Goal: Task Accomplishment & Management: Manage account settings

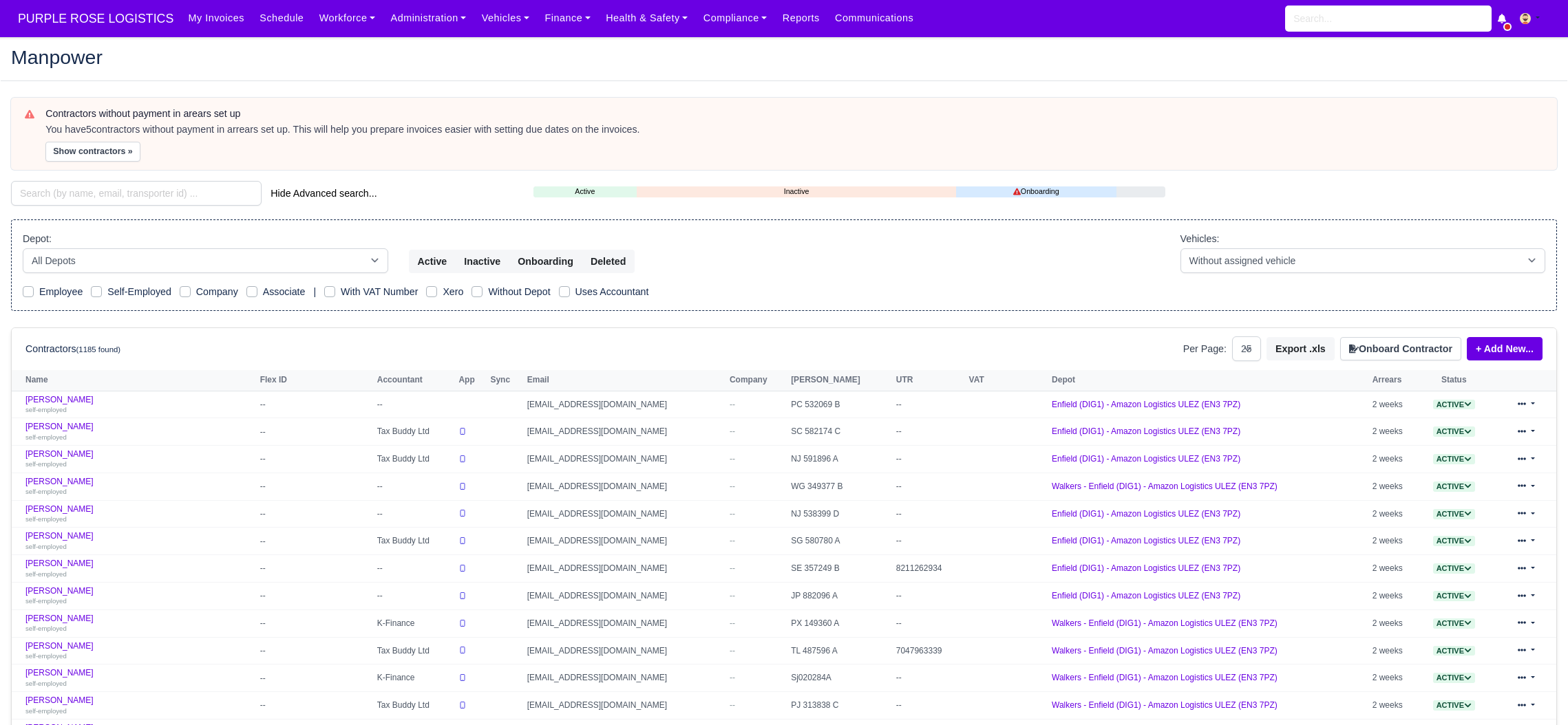
select select "25"
click at [1411, 19] on input "search" at bounding box center [1387, 18] width 206 height 26
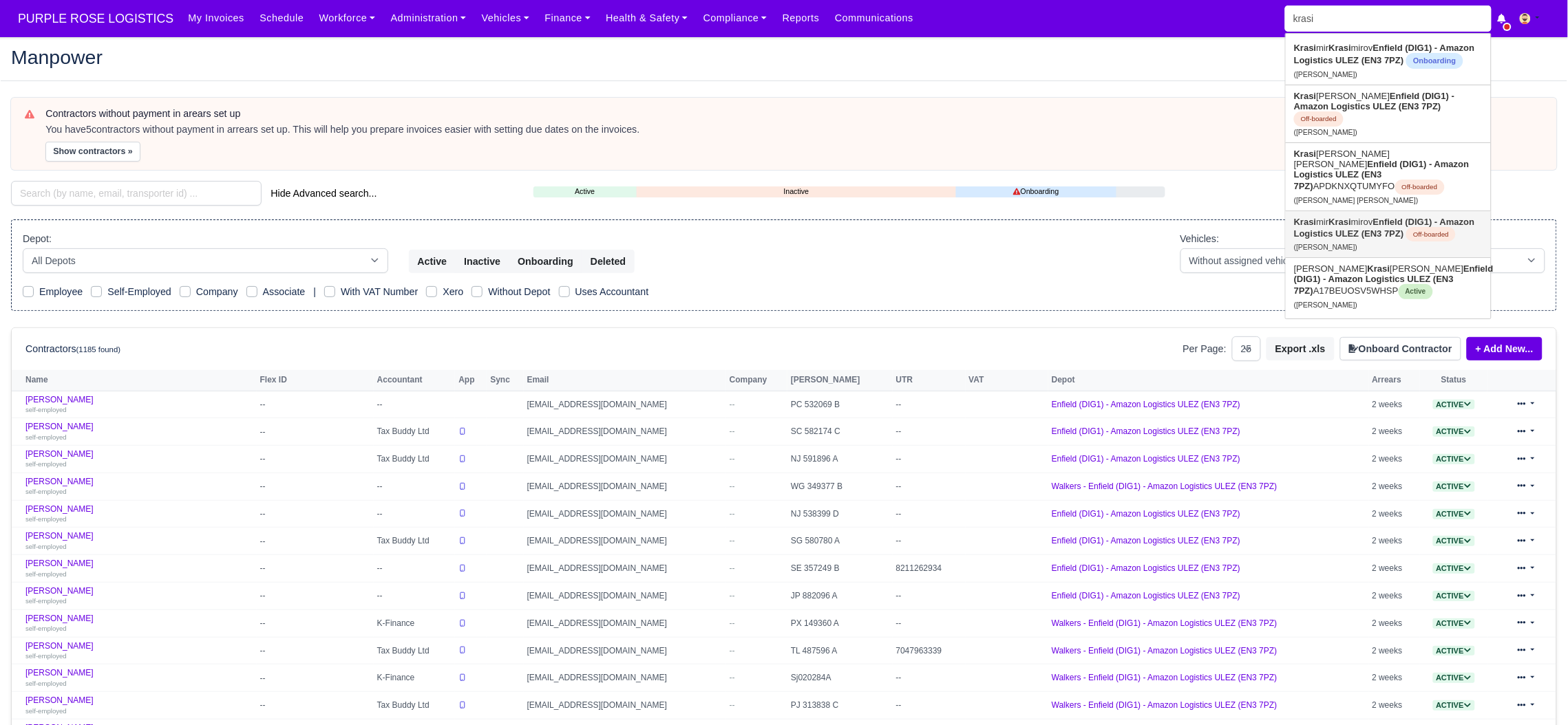
click at [1356, 217] on strong "Enfield (DIG1) - Amazon Logistics ULEZ (EN3 7PZ)" at bounding box center [1383, 227] width 180 height 22
type input "[PERSON_NAME]"
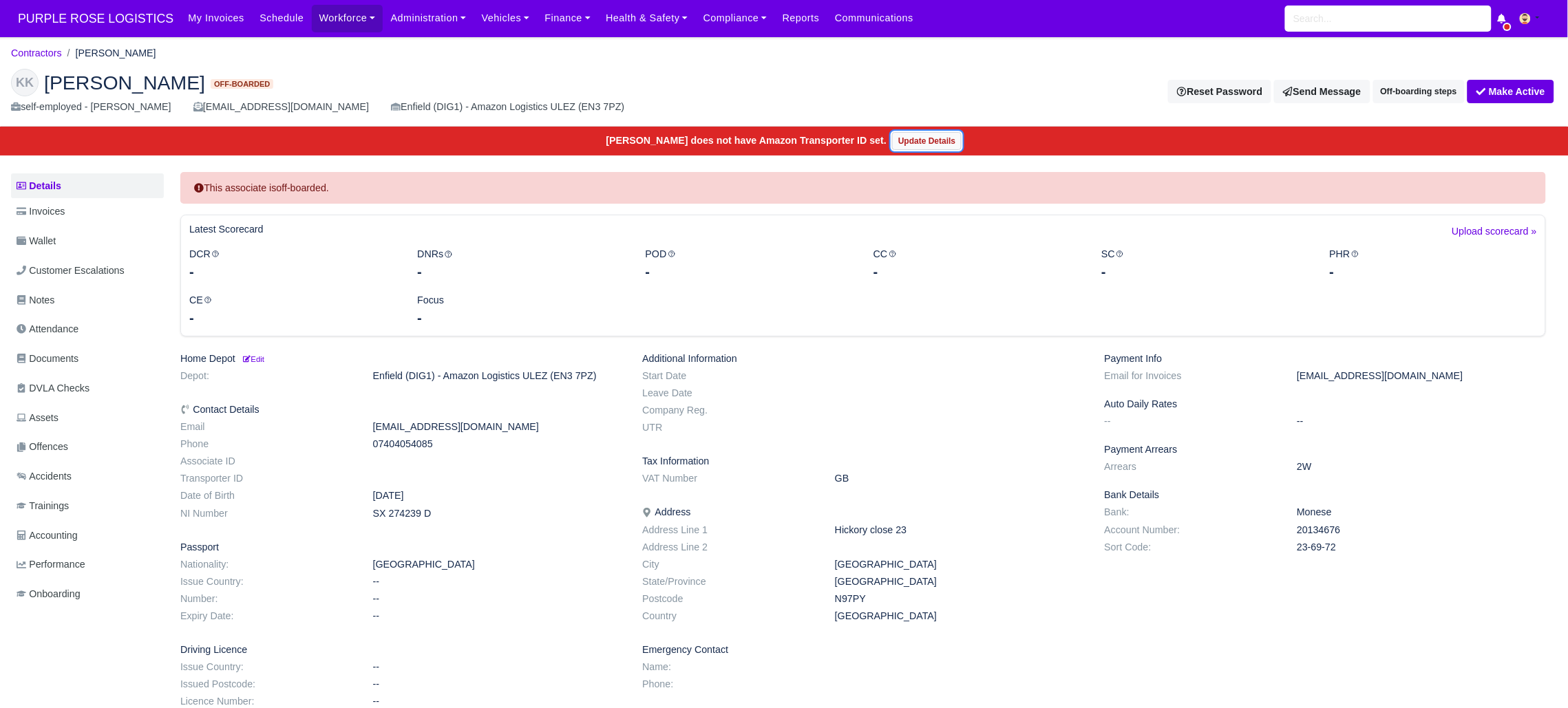
click at [920, 141] on link "Update Details" at bounding box center [926, 141] width 69 height 18
click at [1506, 90] on button "Make Active" at bounding box center [1510, 91] width 87 height 24
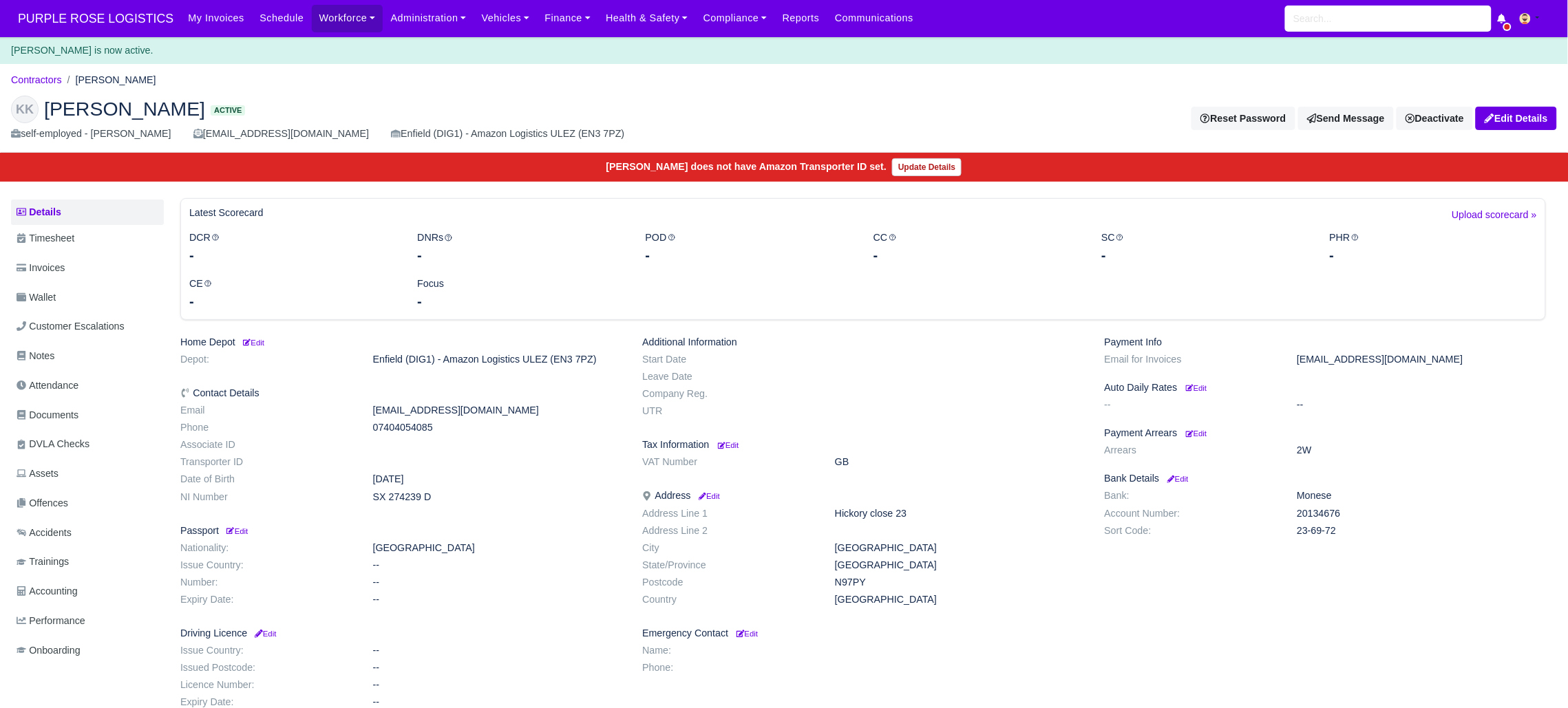
drag, startPoint x: 427, startPoint y: 482, endPoint x: 431, endPoint y: 489, distance: 8.1
click at [431, 489] on dl "Email krasi19797@gmail.com Phone 07404054085 Associate ID Transporter ID Date o…" at bounding box center [401, 456] width 461 height 103
click at [428, 447] on dd at bounding box center [498, 444] width 270 height 11
drag, startPoint x: 399, startPoint y: 431, endPoint x: 411, endPoint y: 431, distance: 12.0
click at [410, 431] on dd "07404054085" at bounding box center [498, 427] width 270 height 11
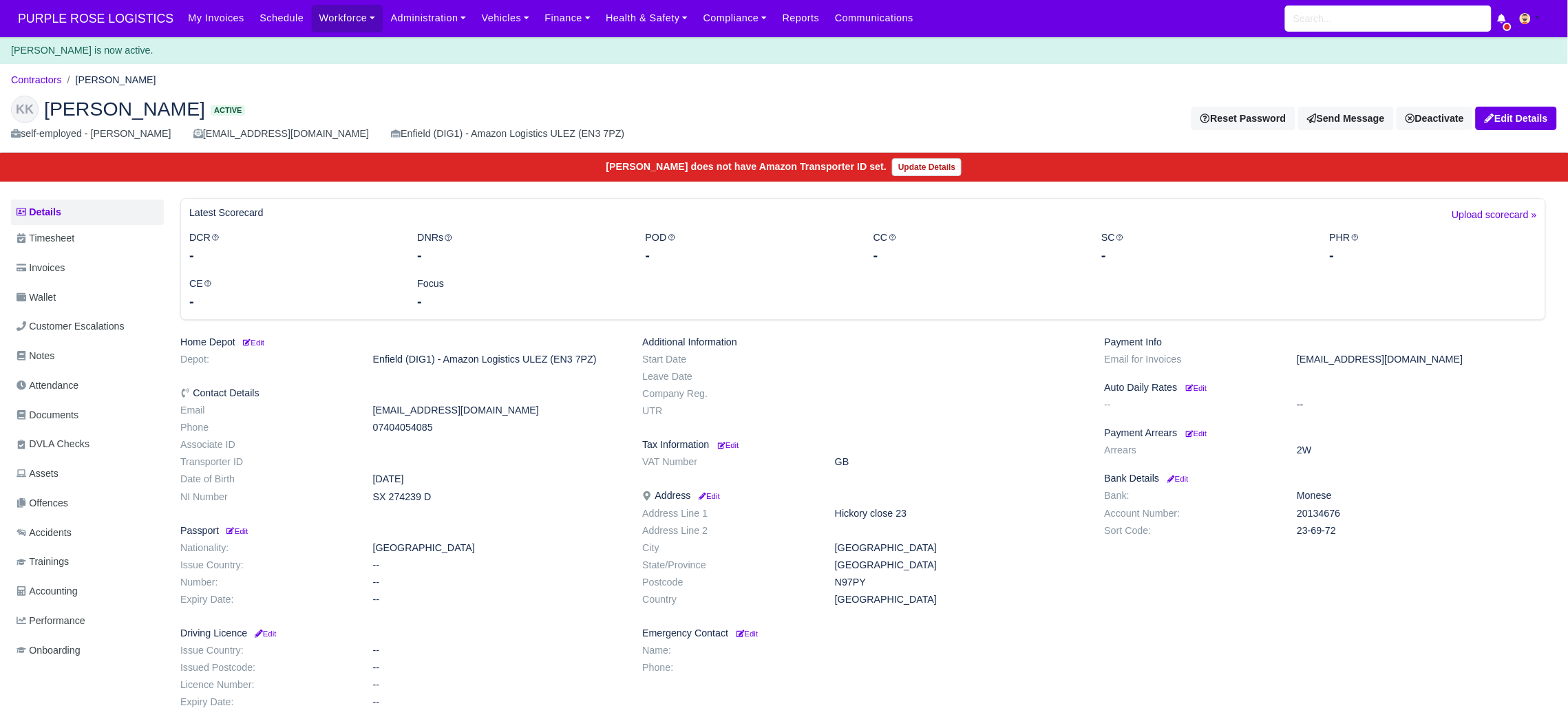
click at [411, 431] on dd "07404054085" at bounding box center [498, 427] width 270 height 11
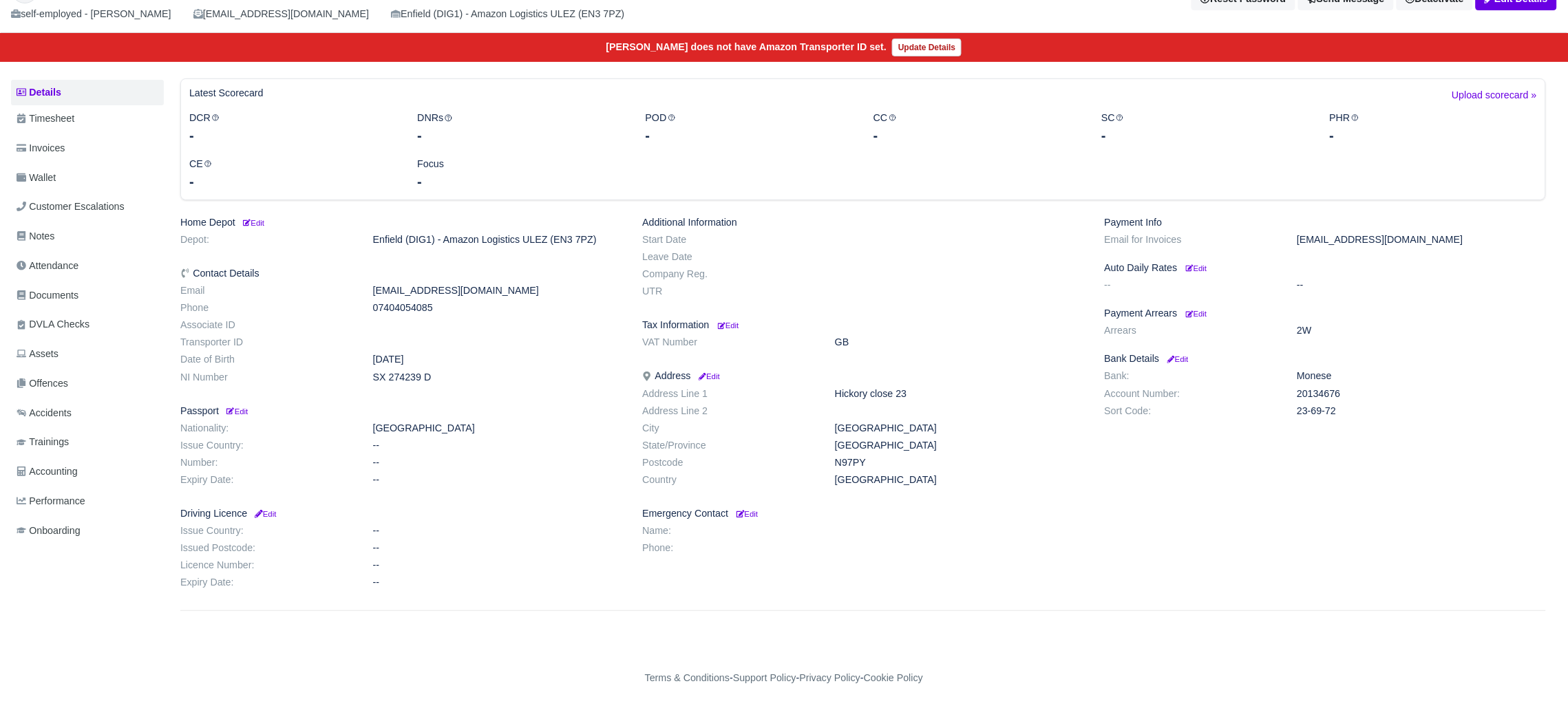
scroll to position [17, 0]
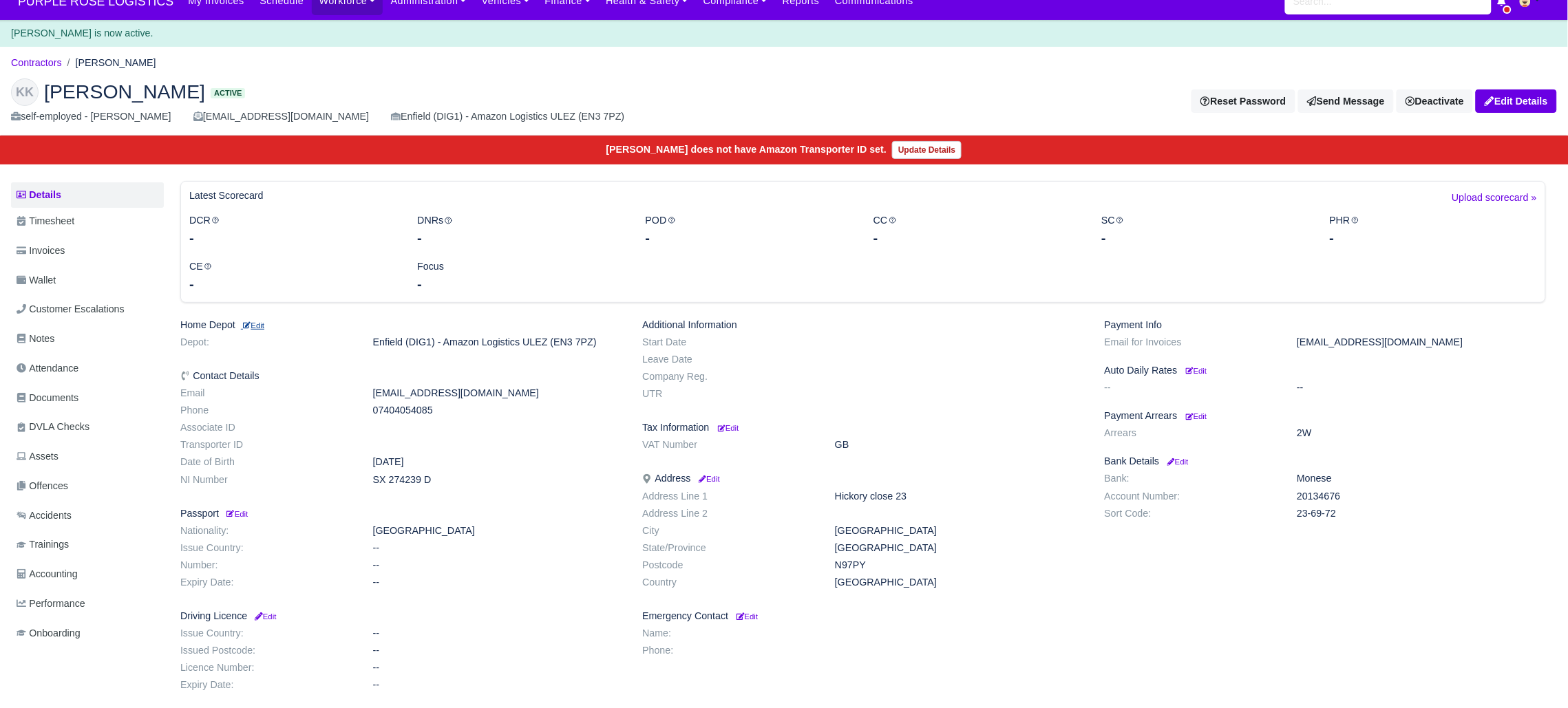
click at [265, 324] on small "Edit" at bounding box center [252, 325] width 24 height 9
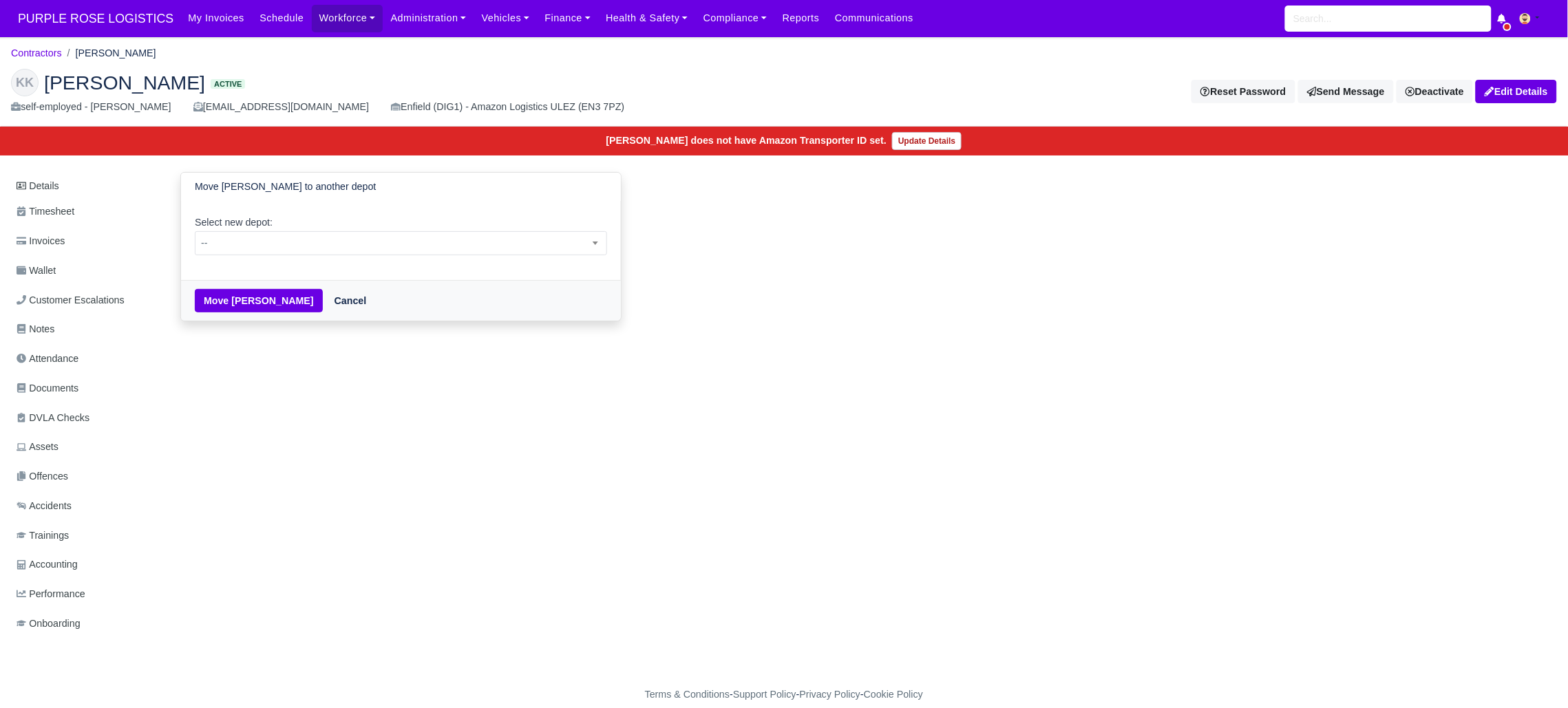
click at [362, 307] on link "Cancel" at bounding box center [350, 301] width 50 height 24
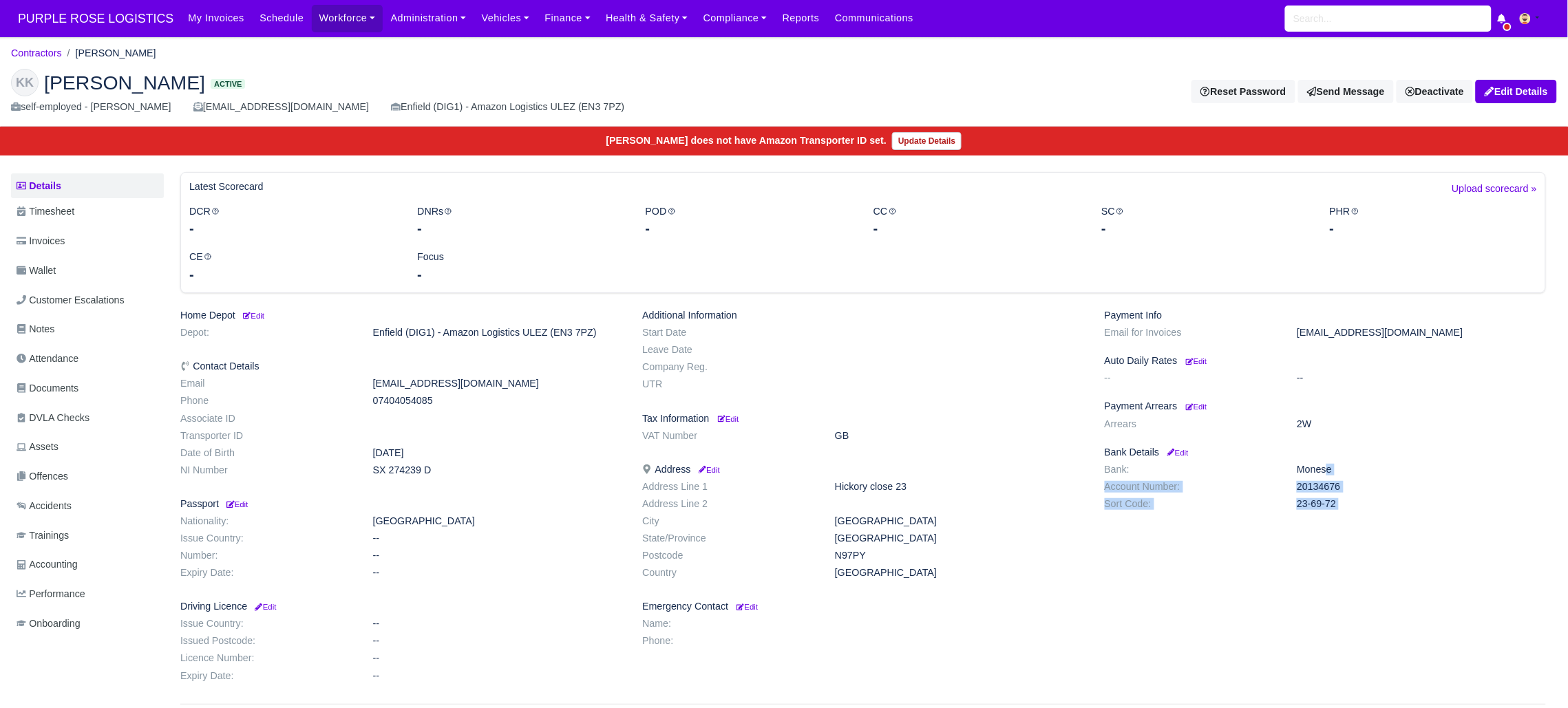
drag, startPoint x: 1293, startPoint y: 469, endPoint x: 1390, endPoint y: 560, distance: 133.0
click at [118, 41] on body "PURPLE ROSE LOGISTICS My Invoices Schedule Workforce Manpower Expiring Document…" at bounding box center [784, 354] width 1568 height 708
drag, startPoint x: 366, startPoint y: 466, endPoint x: 481, endPoint y: 469, distance: 115.0
click at [481, 469] on dd "SX 274239 D" at bounding box center [498, 470] width 270 height 11
drag, startPoint x: 352, startPoint y: 380, endPoint x: 489, endPoint y: 412, distance: 140.7
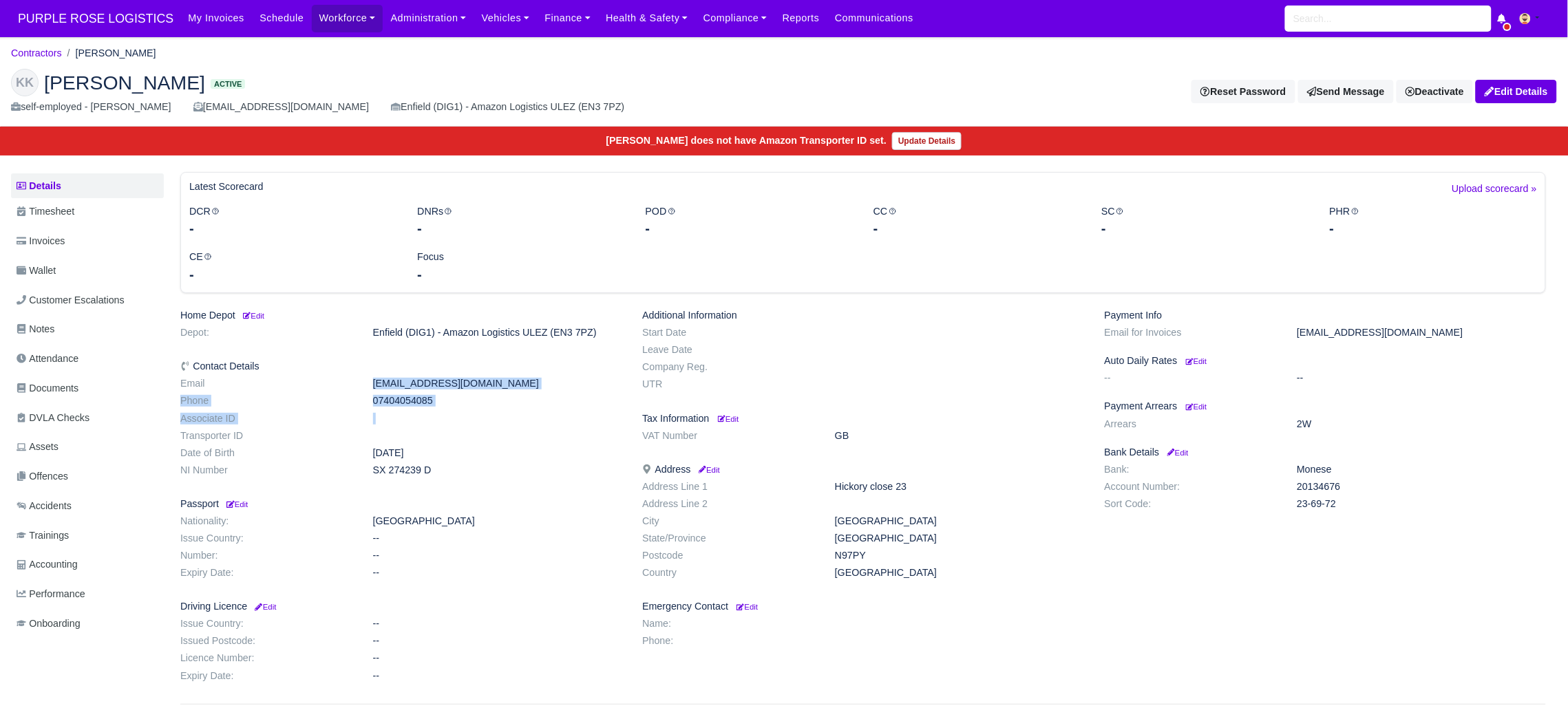
click at [489, 412] on div "Home Depot Edit Depot: Enfield (DIG1) - Amazon Logistics ULEZ (EN3 7PZ) Contact…" at bounding box center [401, 498] width 461 height 377
click at [1533, 88] on link "Edit Details" at bounding box center [1516, 91] width 81 height 24
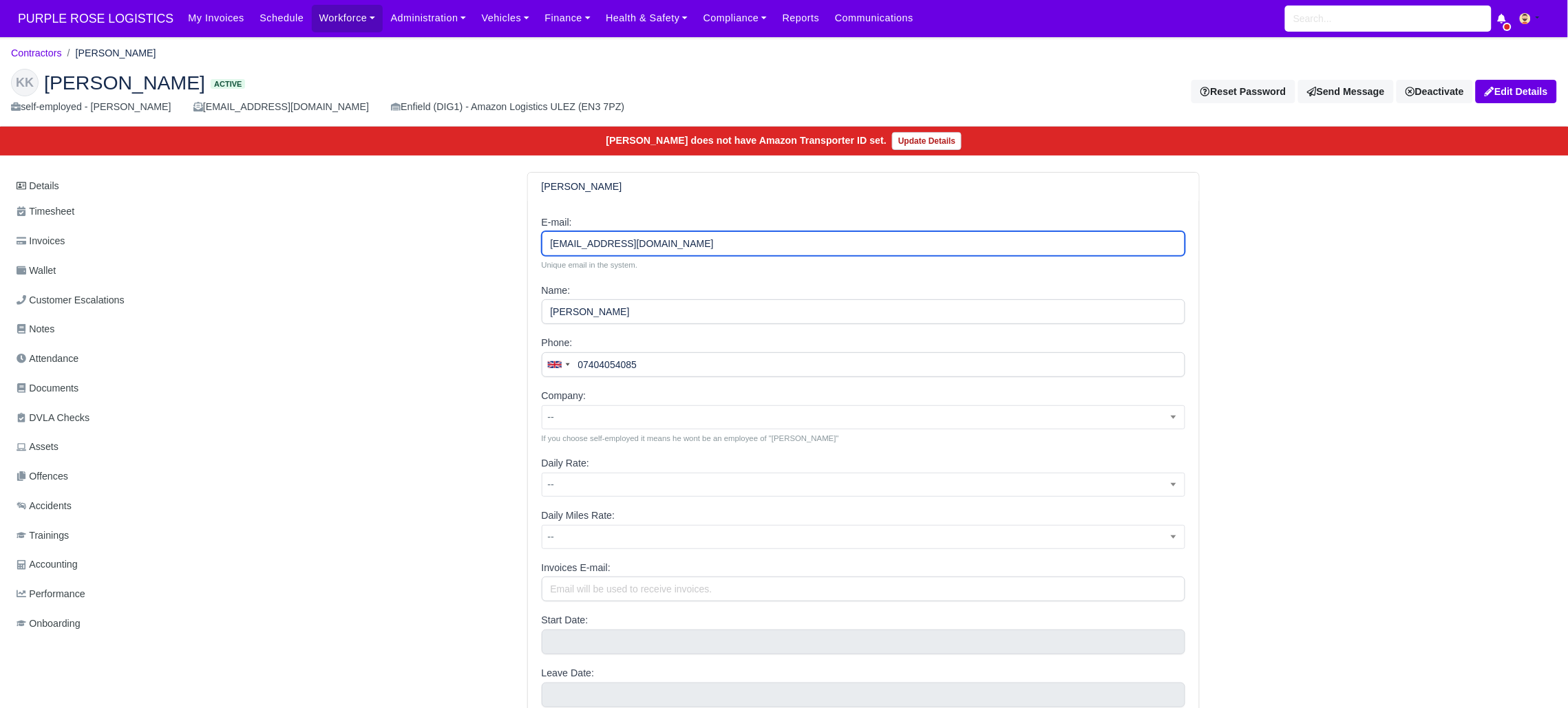
drag, startPoint x: 630, startPoint y: 244, endPoint x: 440, endPoint y: 206, distance: 193.8
click at [440, 206] on div "Krasimir Krasimirov E-mail: krasi19797@gmail.com Unique email in the system. Na…" at bounding box center [863, 605] width 1386 height 866
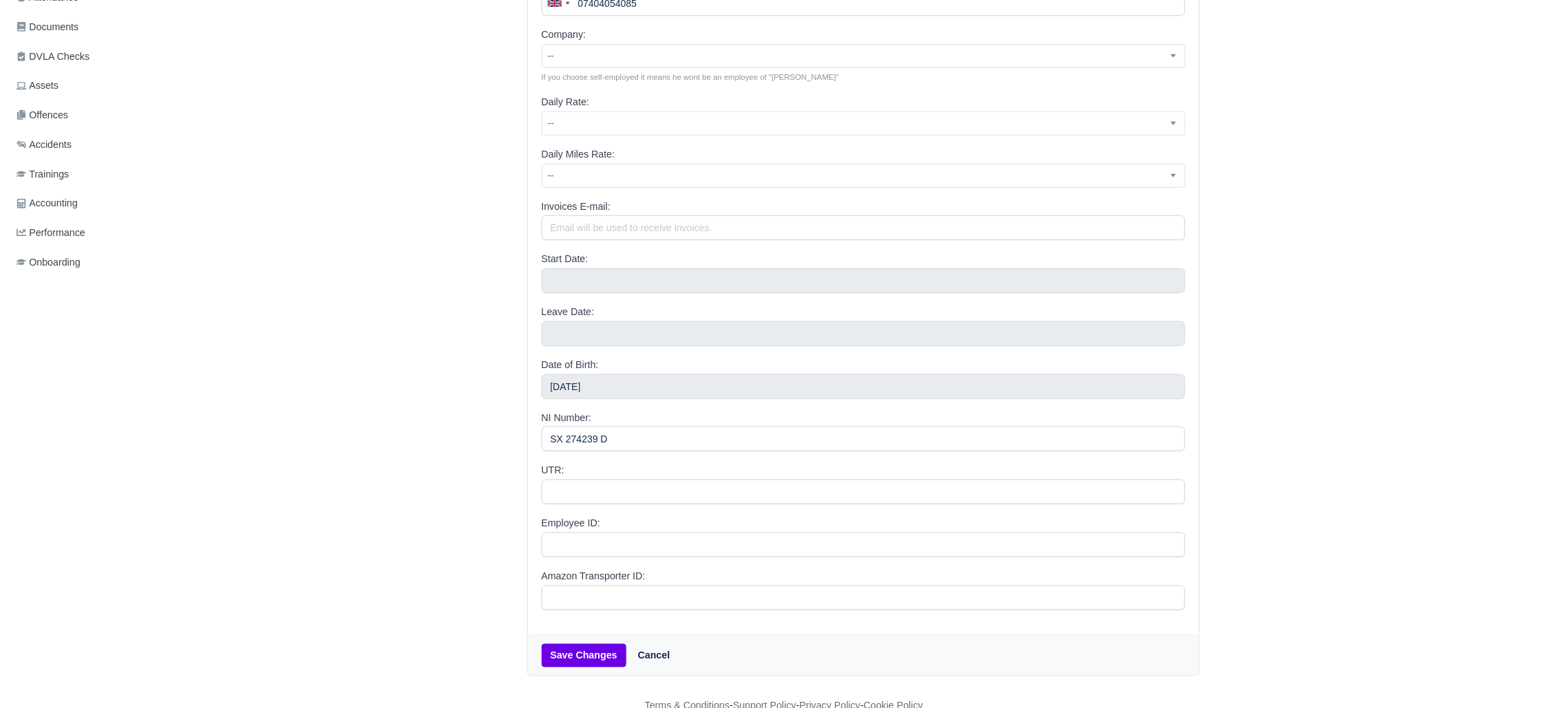
scroll to position [391, 0]
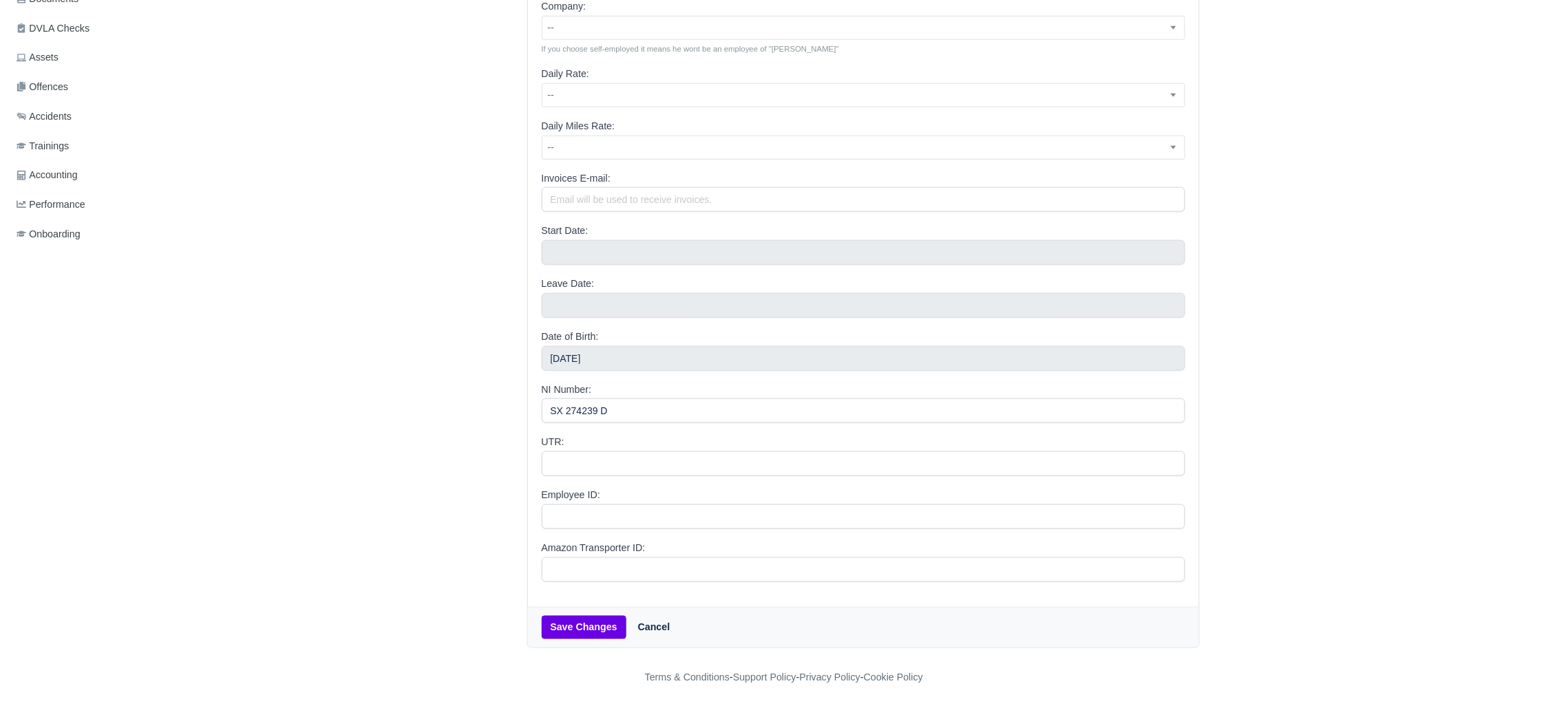
type input "[EMAIL_ADDRESS][DOMAIN_NAME]"
click at [559, 636] on button "Save Changes" at bounding box center [583, 627] width 85 height 24
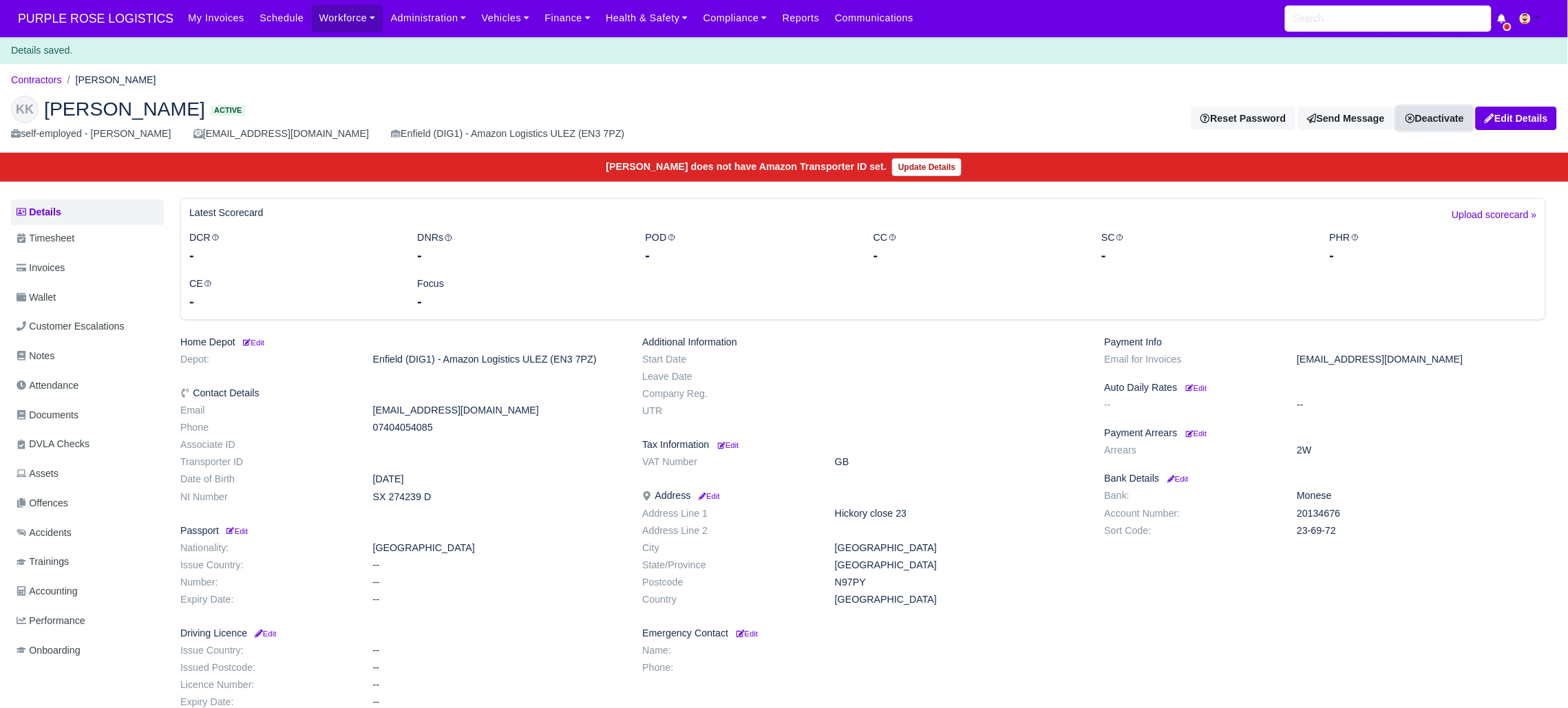
click at [1411, 118] on icon at bounding box center [1410, 118] width 10 height 10
click at [1381, 185] on link "Off-board" at bounding box center [1411, 188] width 123 height 21
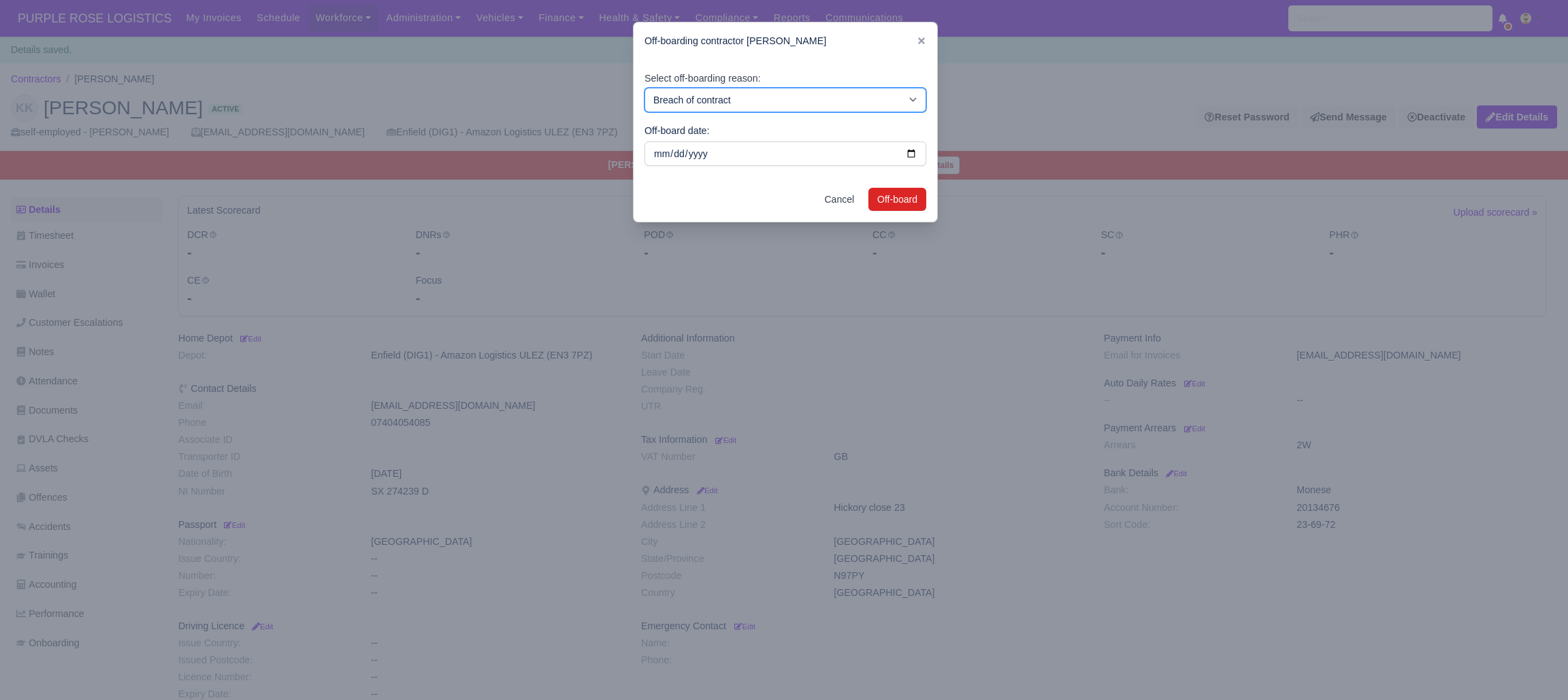
click at [786, 92] on select "Breach of contract Personal decision Too many parcels Heavy routes Another comp…" at bounding box center [785, 100] width 281 height 24
select select "duplicate-account"
click at [645, 88] on select "Breach of contract Personal decision Too many parcels Heavy routes Another comp…" at bounding box center [785, 100] width 281 height 24
click at [891, 193] on button "Off-board" at bounding box center [897, 199] width 57 height 24
